Goal: Navigation & Orientation: Find specific page/section

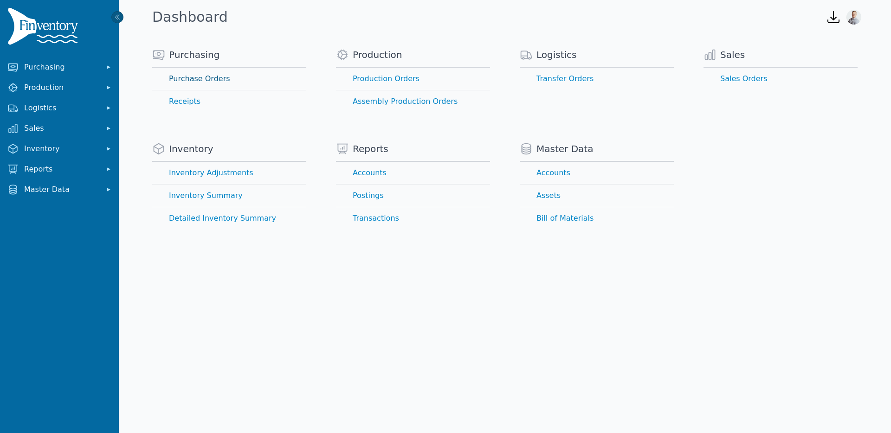
click at [177, 79] on link "Purchase Orders" at bounding box center [229, 79] width 154 height 22
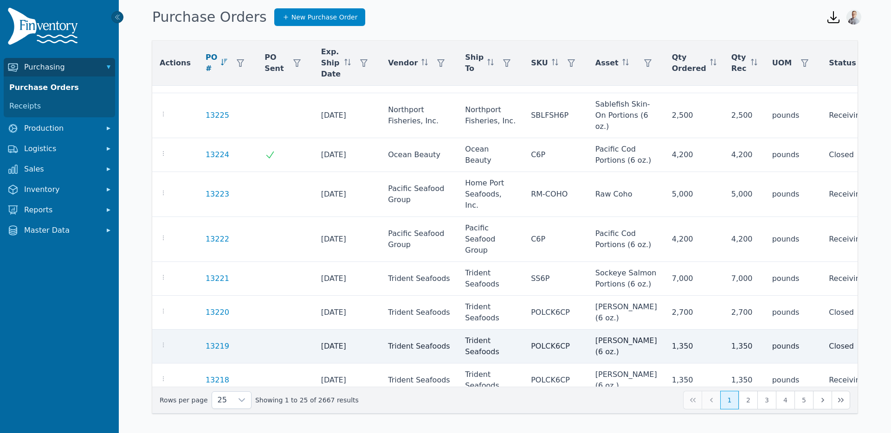
scroll to position [667, 0]
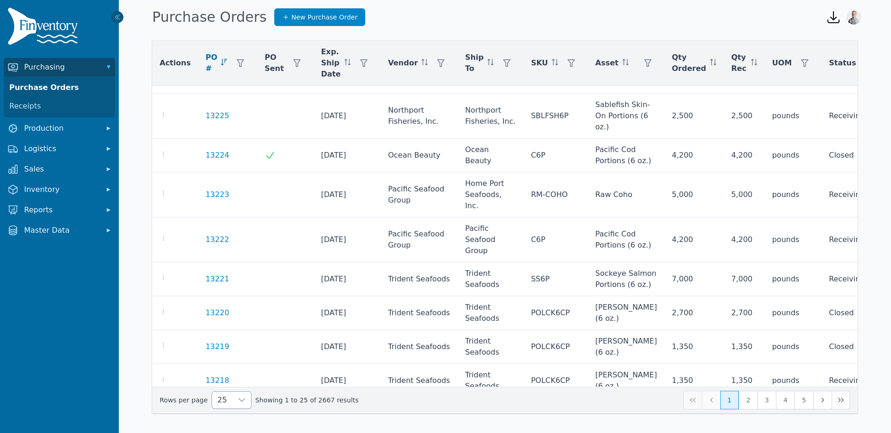
click at [227, 406] on span "25" at bounding box center [222, 400] width 20 height 17
click at [227, 379] on span "250" at bounding box center [223, 378] width 14 height 11
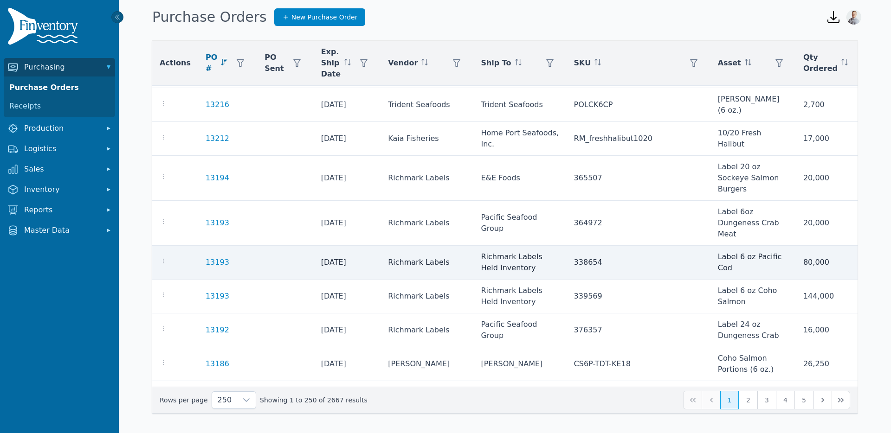
scroll to position [901, 0]
